Goal: Task Accomplishment & Management: Manage account settings

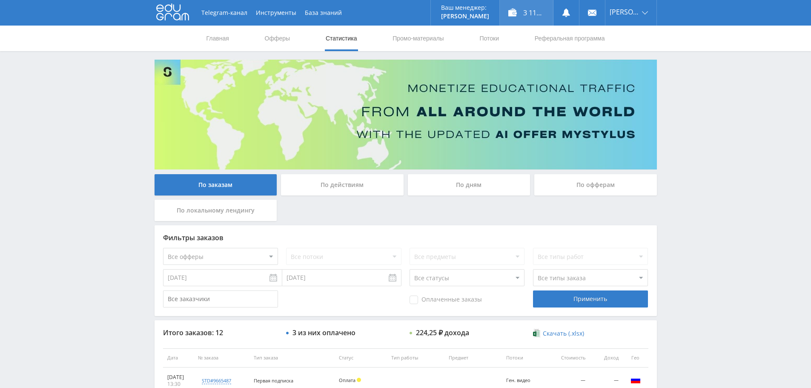
click at [537, 14] on div "3 117,25 ₽" at bounding box center [526, 13] width 53 height 26
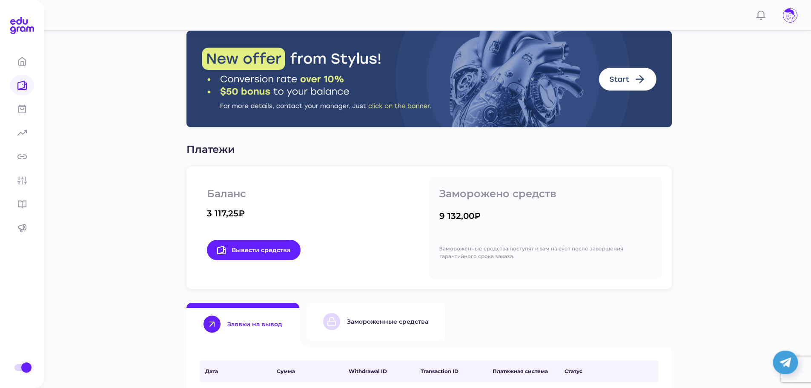
click at [359, 314] on div "Замороженные средства" at bounding box center [375, 321] width 105 height 17
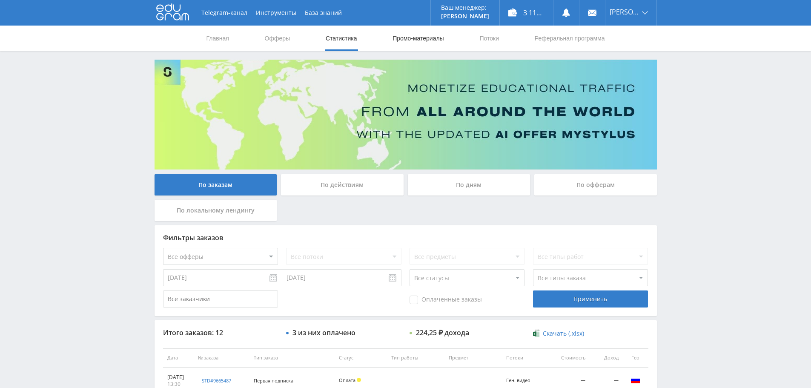
click at [403, 44] on link "Промо-материалы" at bounding box center [417, 39] width 53 height 26
select select "376"
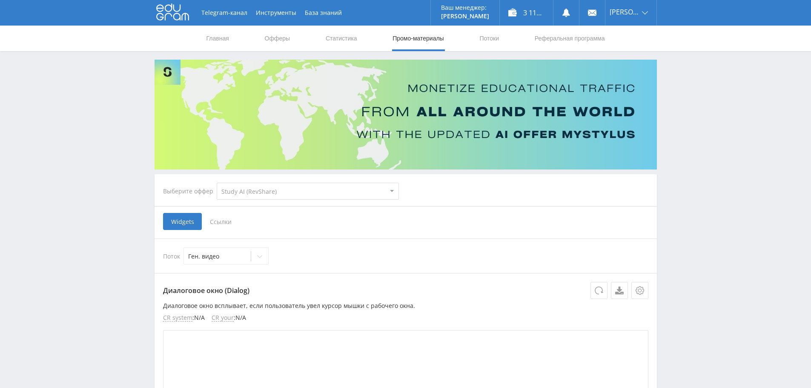
click at [222, 219] on span "Ссылки" at bounding box center [221, 221] width 38 height 17
click at [0, 0] on input "Ссылки" at bounding box center [0, 0] width 0 height 0
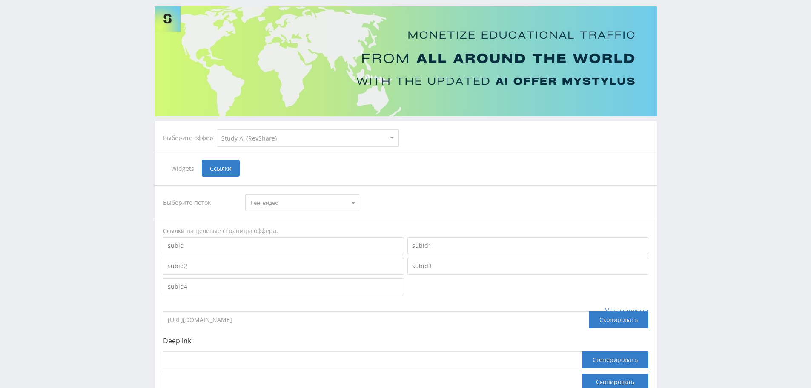
scroll to position [124, 0]
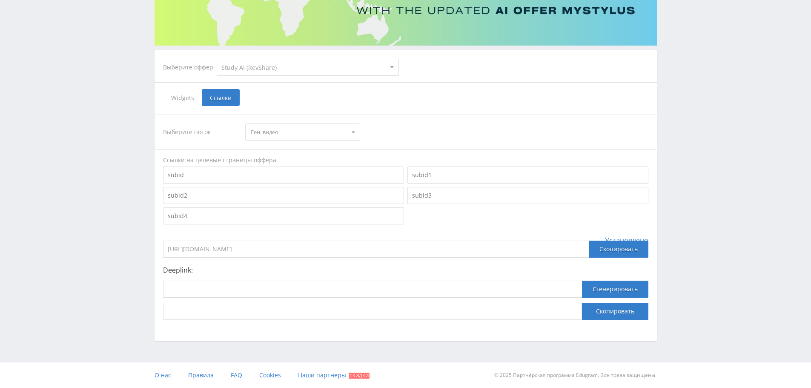
click at [307, 135] on span "Ген. видео" at bounding box center [299, 132] width 96 height 16
click at [337, 70] on select "MyStylus MyStylus - Revshare Кэмп Studybay Автор24 Studybay Brazil Study AI (Re…" at bounding box center [308, 67] width 182 height 17
select select "1"
click at [217, 59] on select "MyStylus MyStylus - Revshare Кэмп Studybay Автор24 Studybay Brazil Study AI (Re…" at bounding box center [308, 67] width 182 height 17
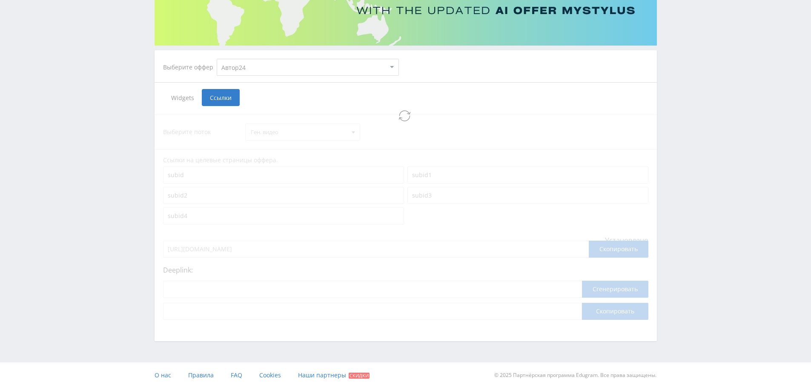
select select "1"
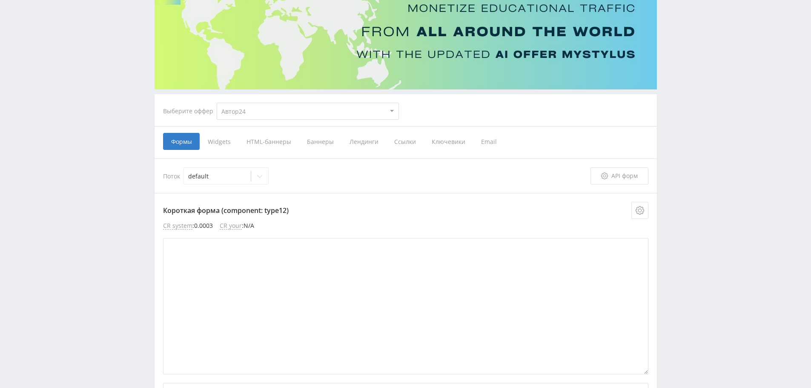
scroll to position [85, 0]
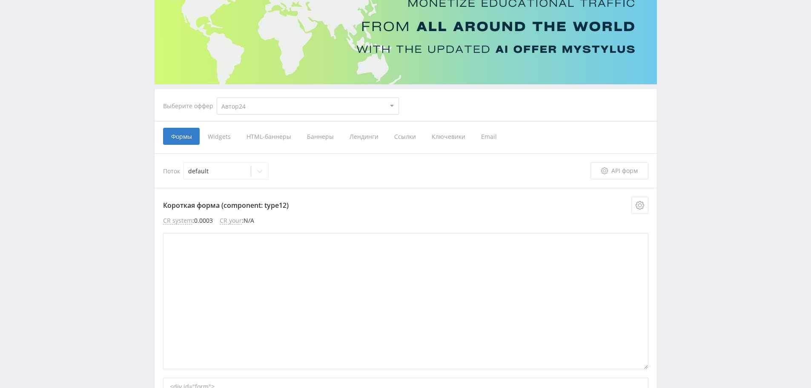
click at [403, 138] on span "Ссылки" at bounding box center [404, 136] width 37 height 17
click at [0, 0] on input "Ссылки" at bounding box center [0, 0] width 0 height 0
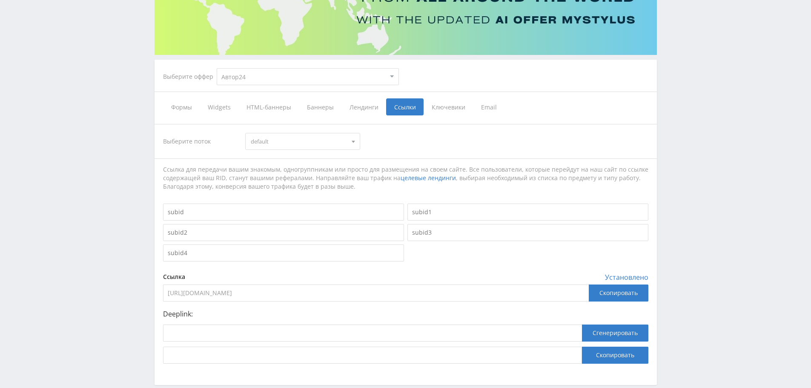
scroll to position [158, 0]
